Goal: Check status: Check status

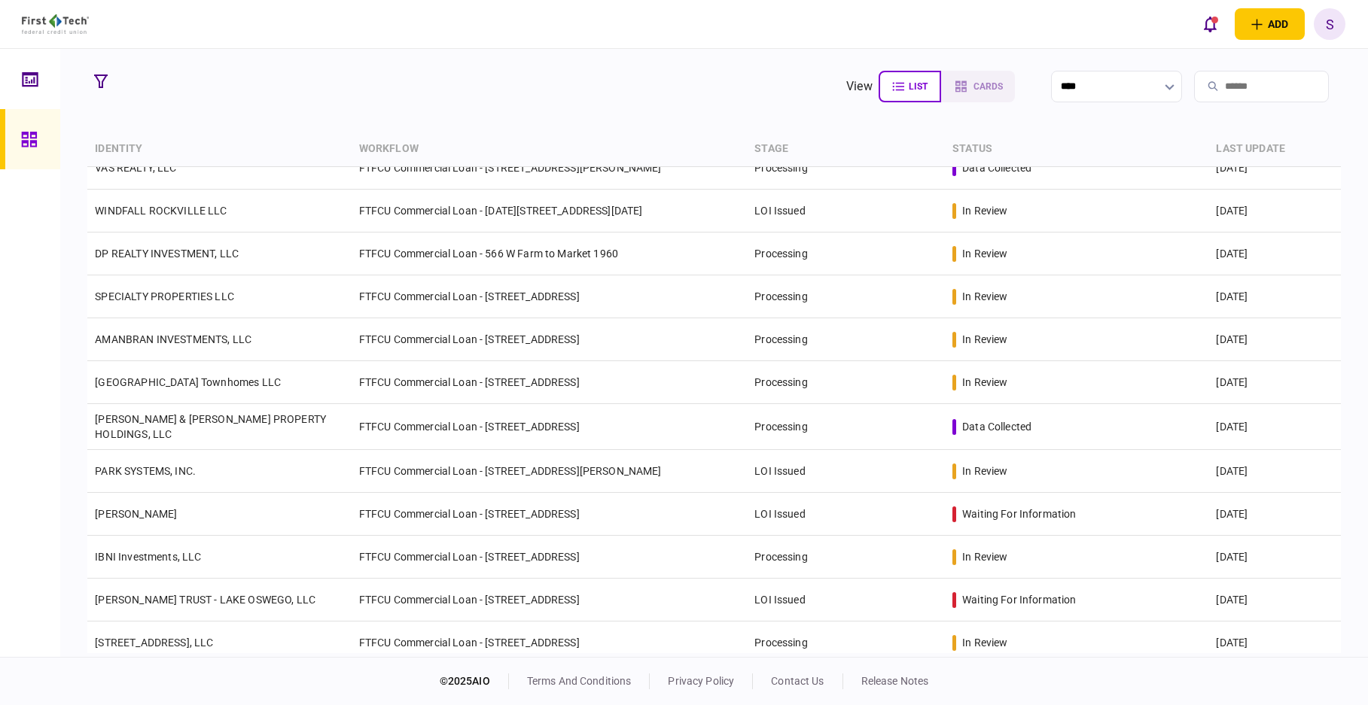
scroll to position [226, 0]
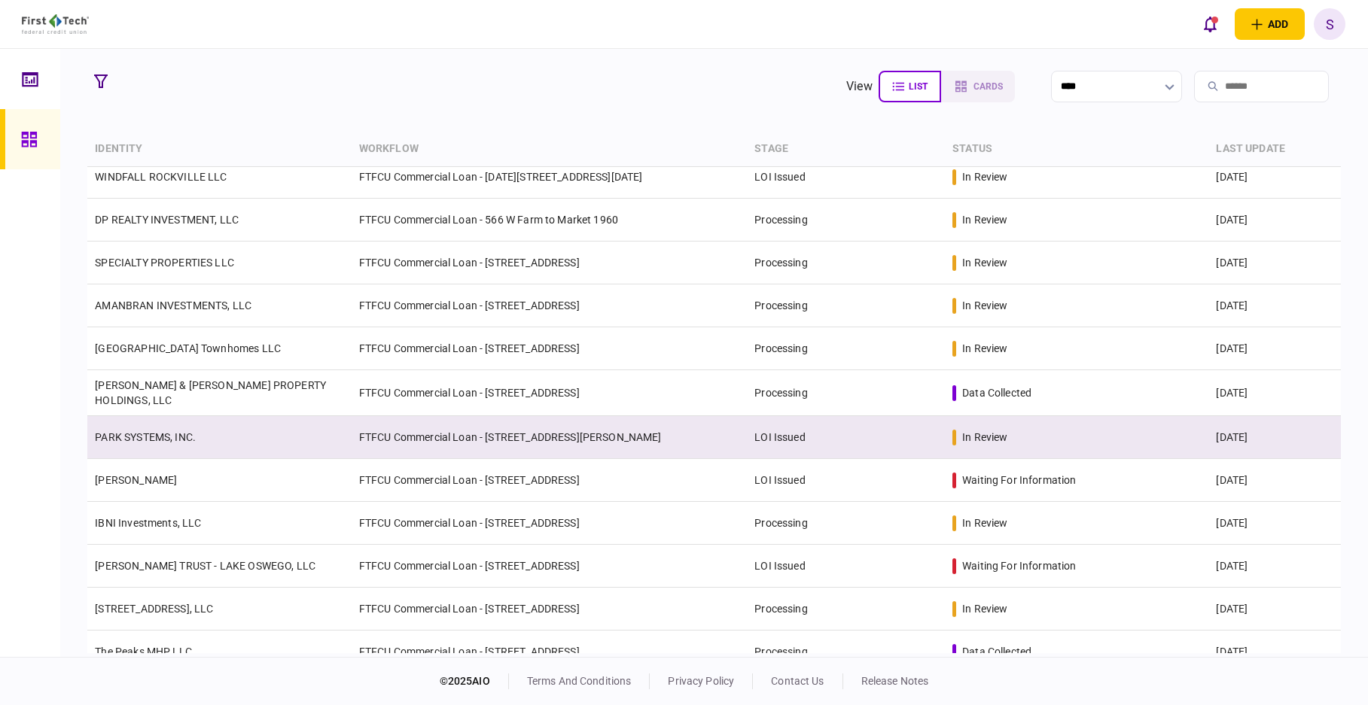
click at [410, 428] on td "FTFCU Commercial Loan - [STREET_ADDRESS][PERSON_NAME]" at bounding box center [550, 437] width 396 height 43
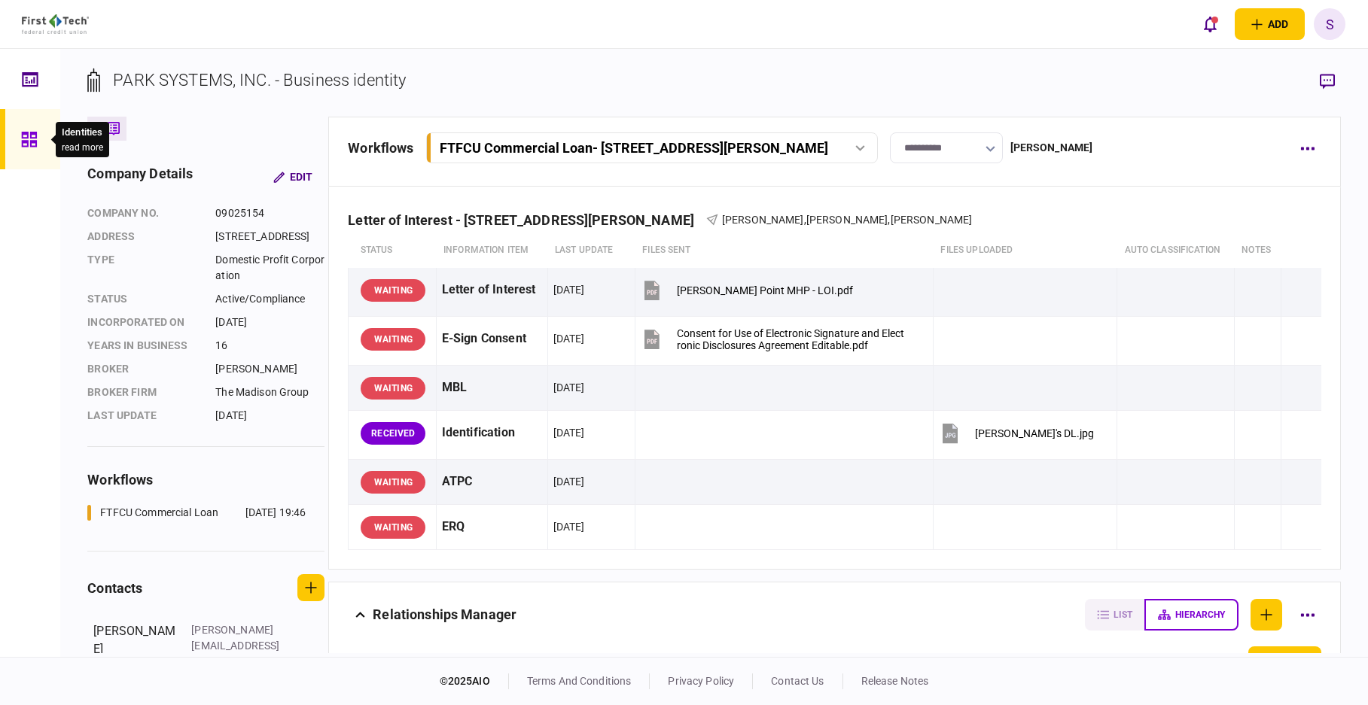
click at [37, 138] on icon at bounding box center [29, 139] width 17 height 17
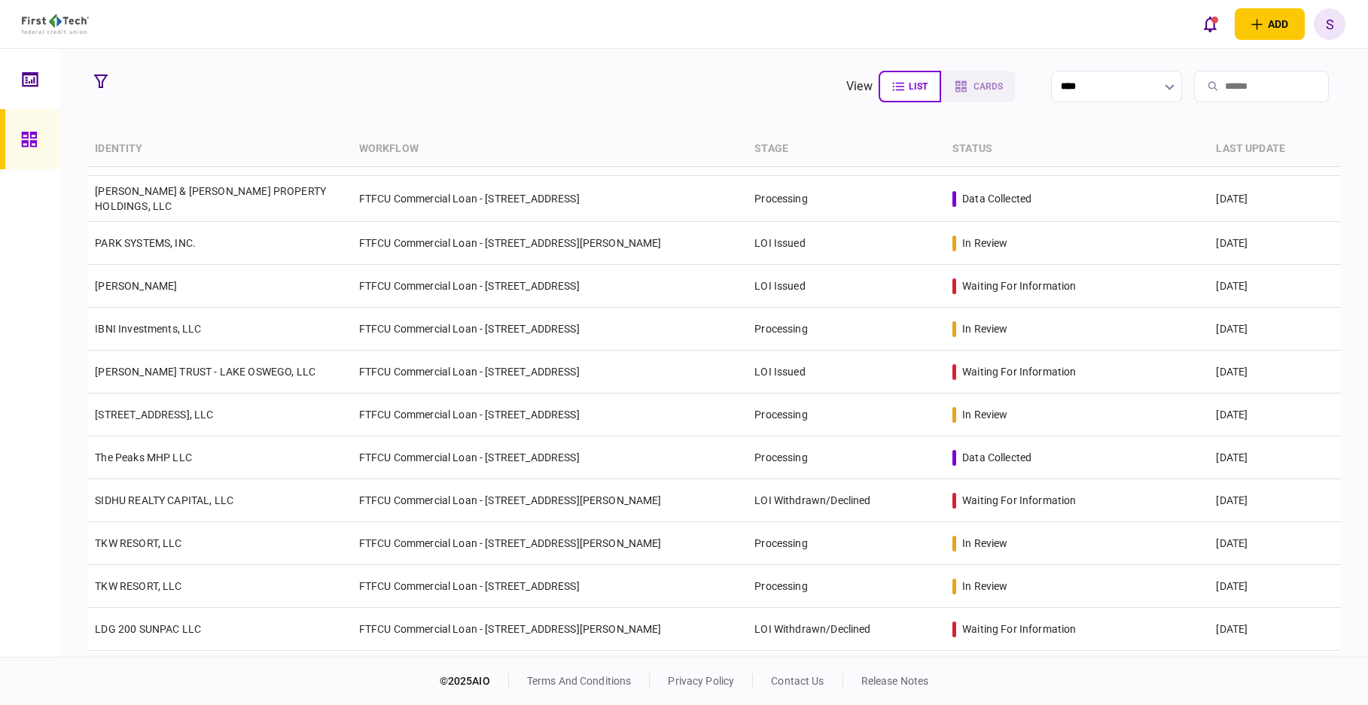
scroll to position [447, 0]
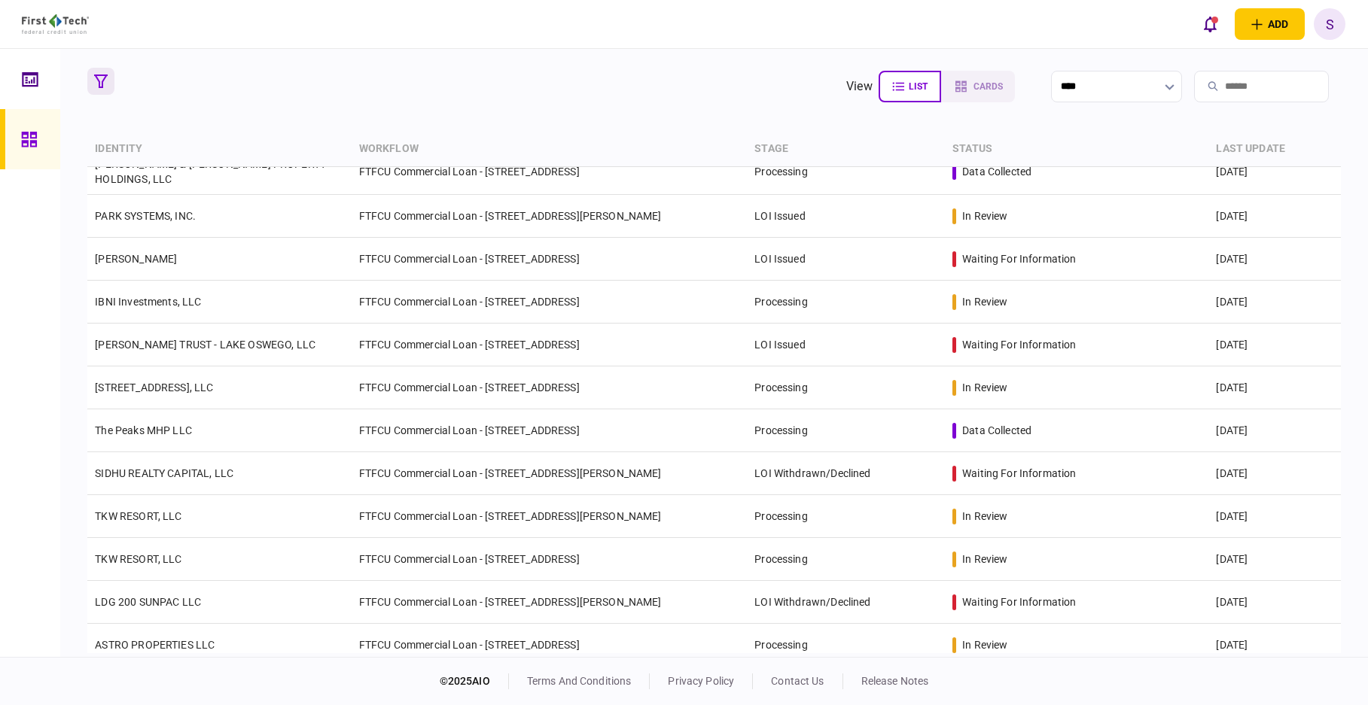
click at [96, 78] on icon "button" at bounding box center [101, 82] width 14 height 14
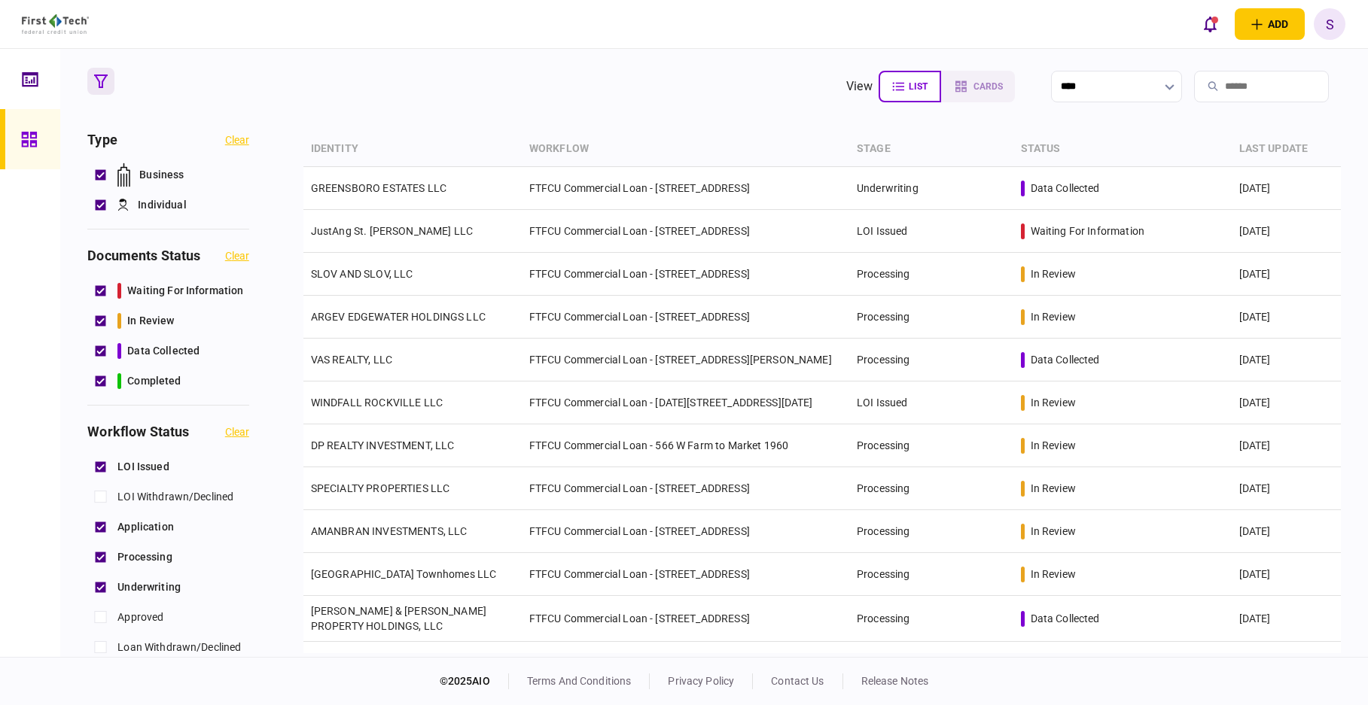
click at [99, 72] on button "button" at bounding box center [100, 81] width 27 height 27
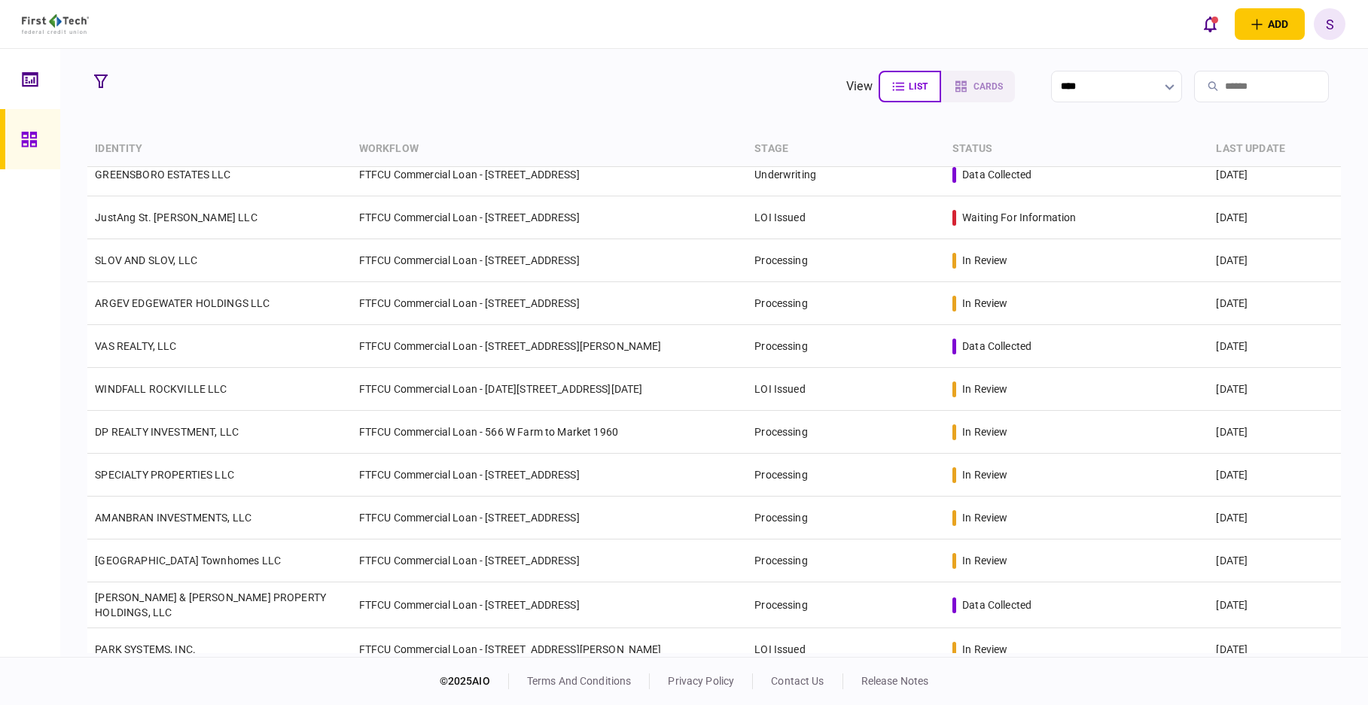
scroll to position [0, 0]
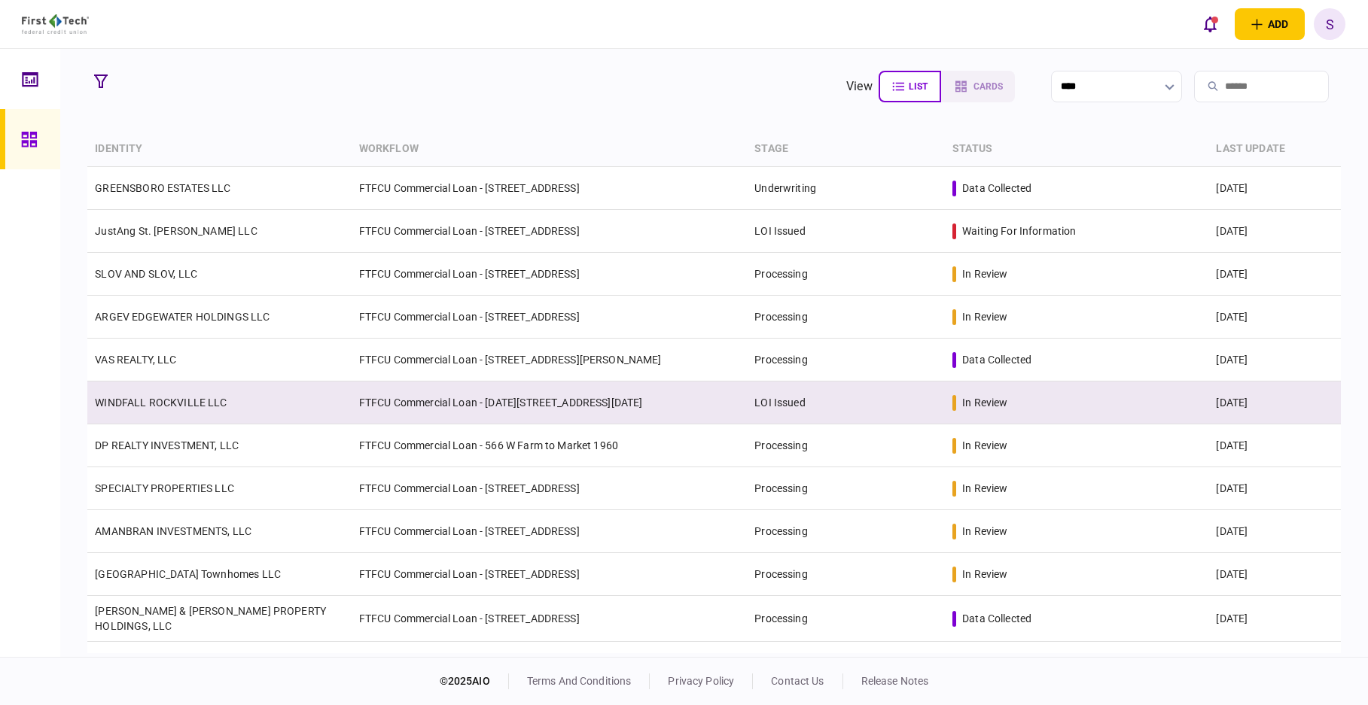
click at [352, 391] on td "FTFCU Commercial Loan - [DATE][STREET_ADDRESS][DATE]" at bounding box center [550, 403] width 396 height 43
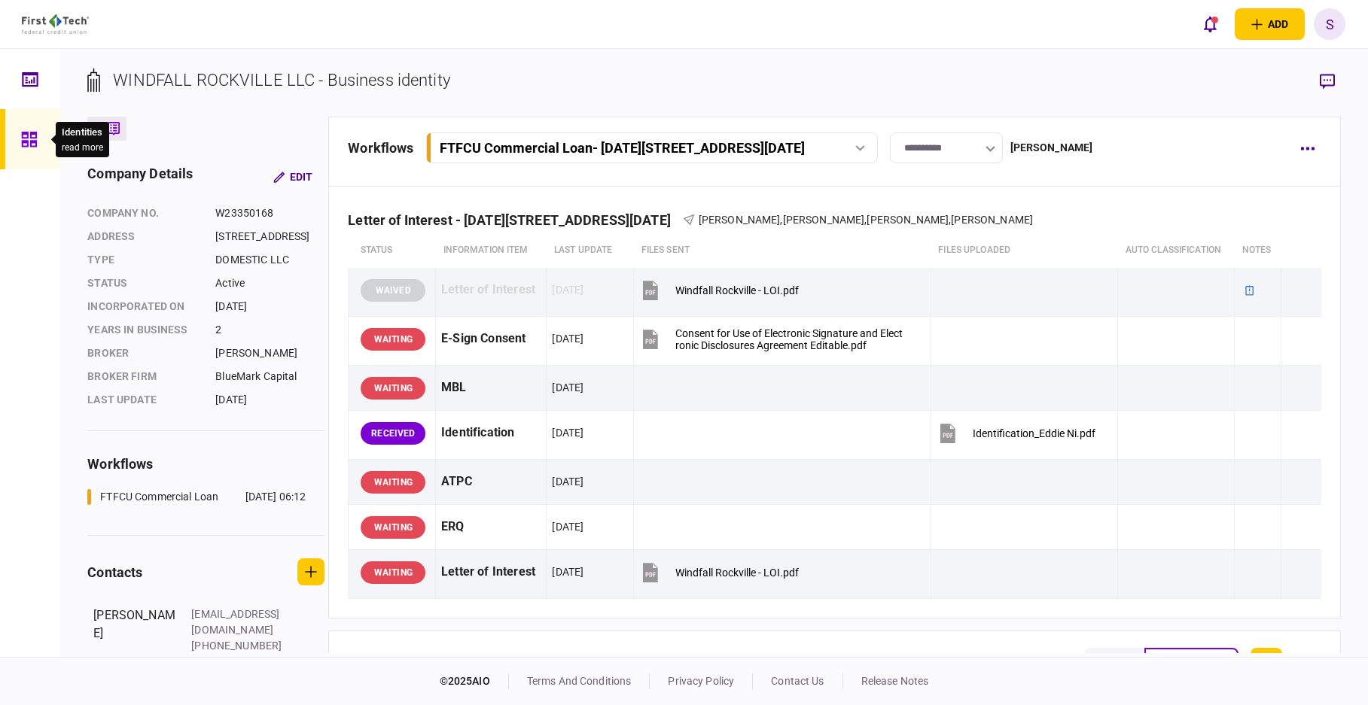
click at [32, 135] on icon at bounding box center [29, 139] width 17 height 17
